Goal: Task Accomplishment & Management: Complete application form

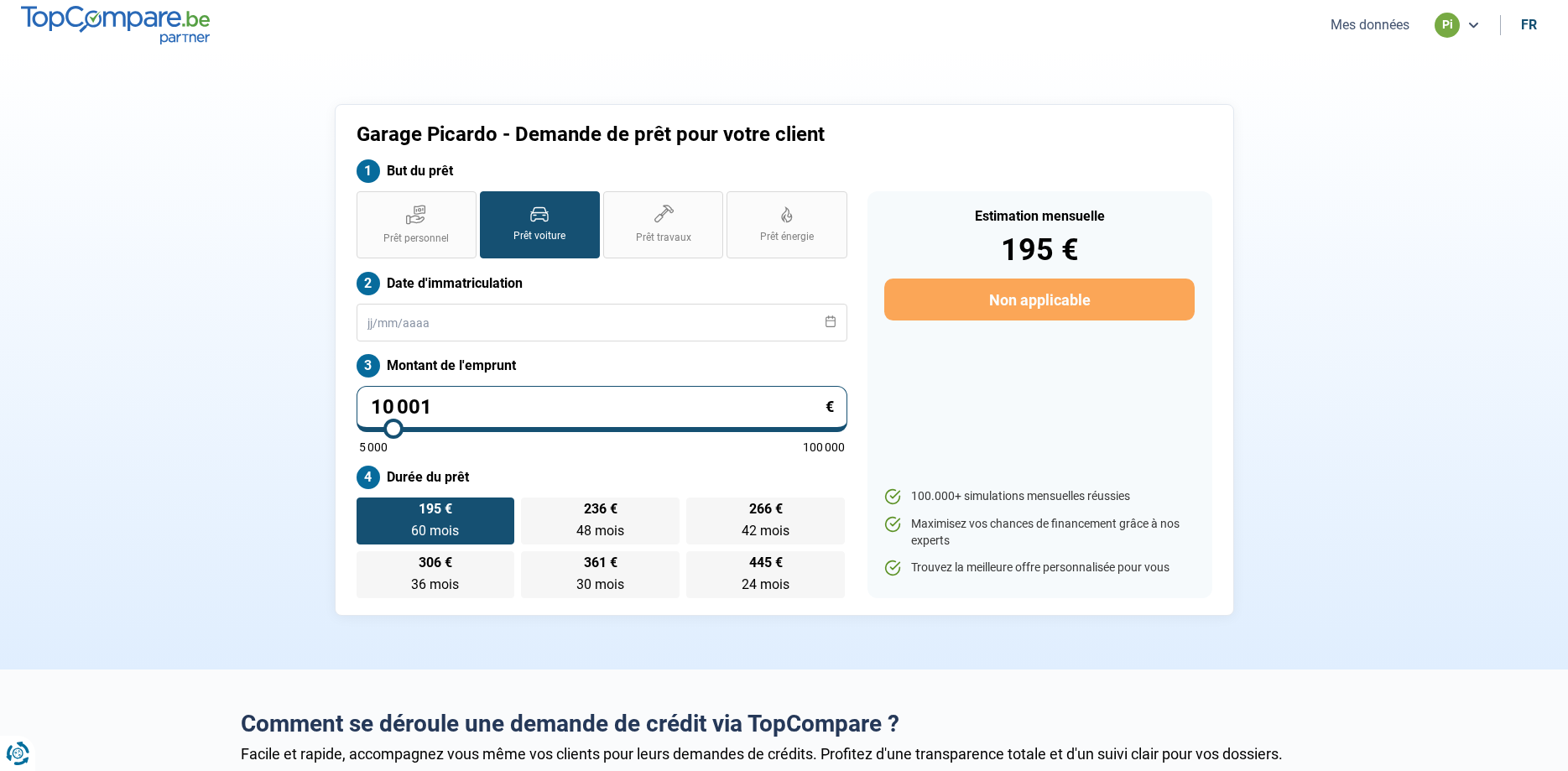
click at [1364, 21] on button "Mes données" at bounding box center [1370, 24] width 89 height 18
